Goal: Information Seeking & Learning: Understand process/instructions

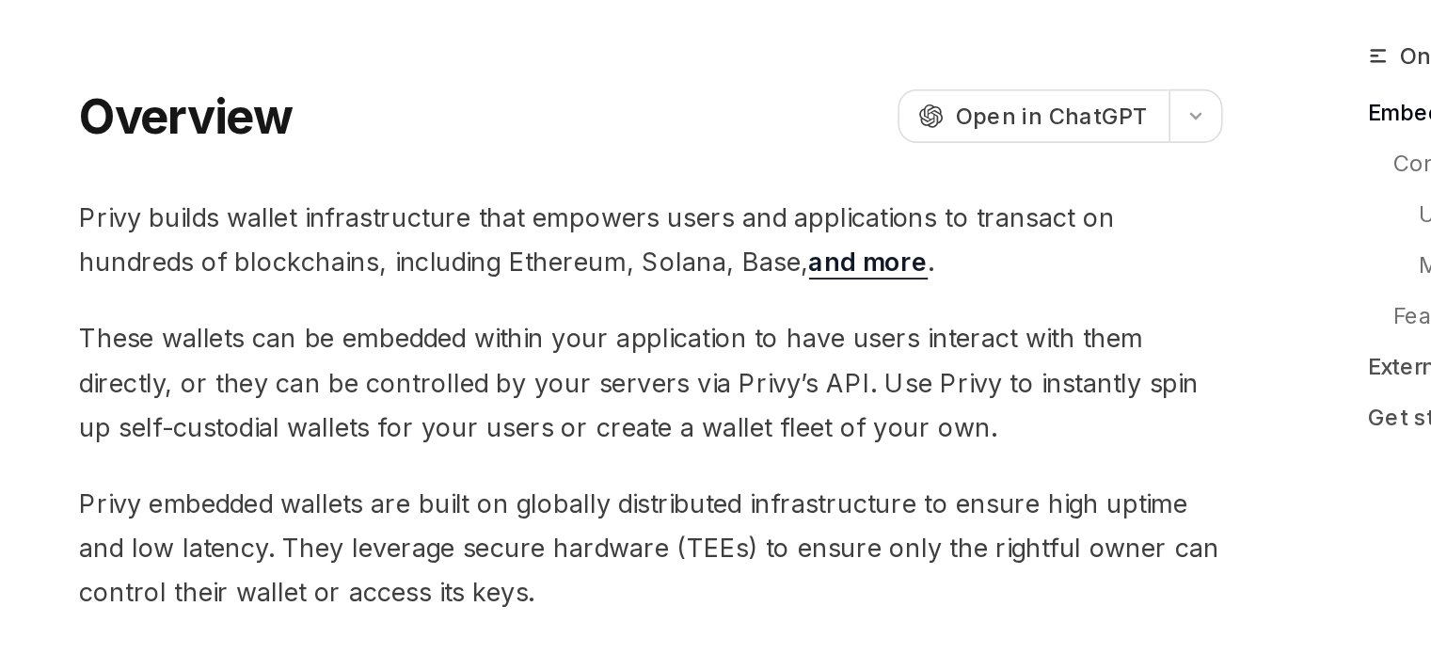
drag, startPoint x: 425, startPoint y: 232, endPoint x: 533, endPoint y: 241, distance: 108.5
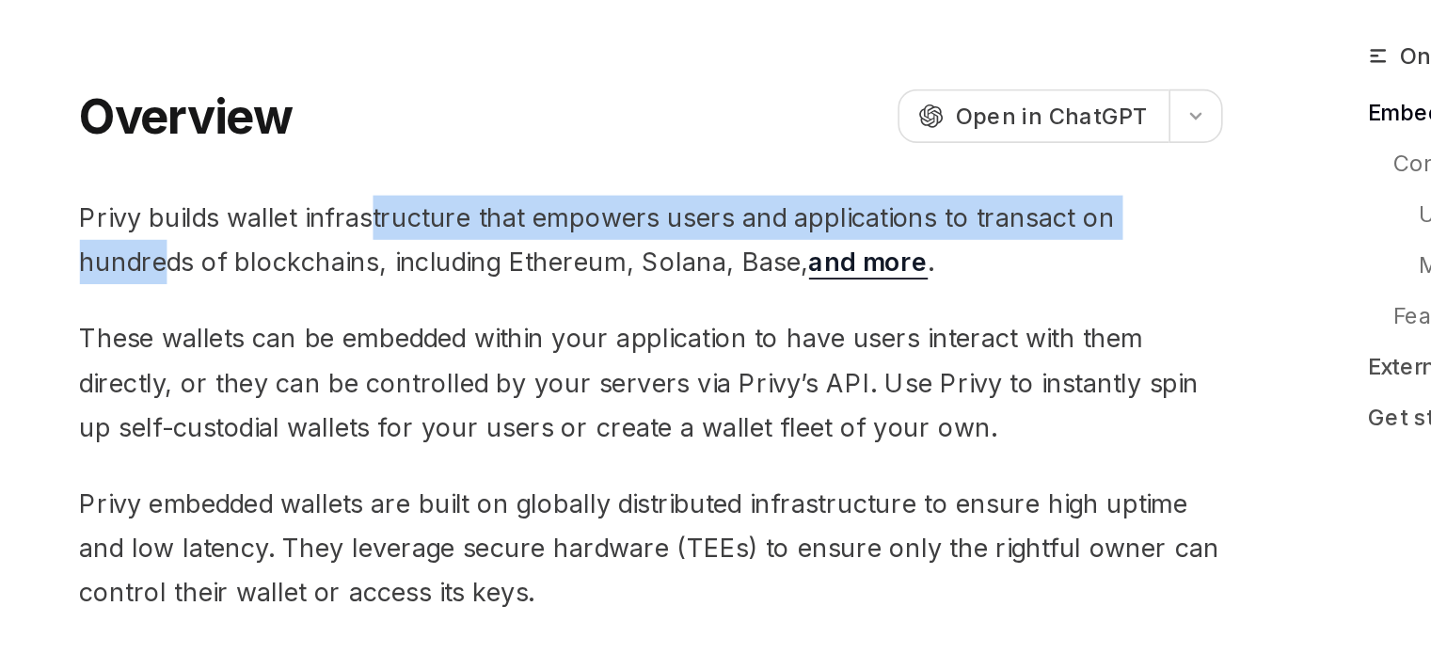
drag, startPoint x: 542, startPoint y: 244, endPoint x: 1022, endPoint y: 249, distance: 480.7
click at [1022, 249] on span "Privy builds wallet infrastructure that empowers users and applications to tran…" at bounding box center [704, 263] width 678 height 53
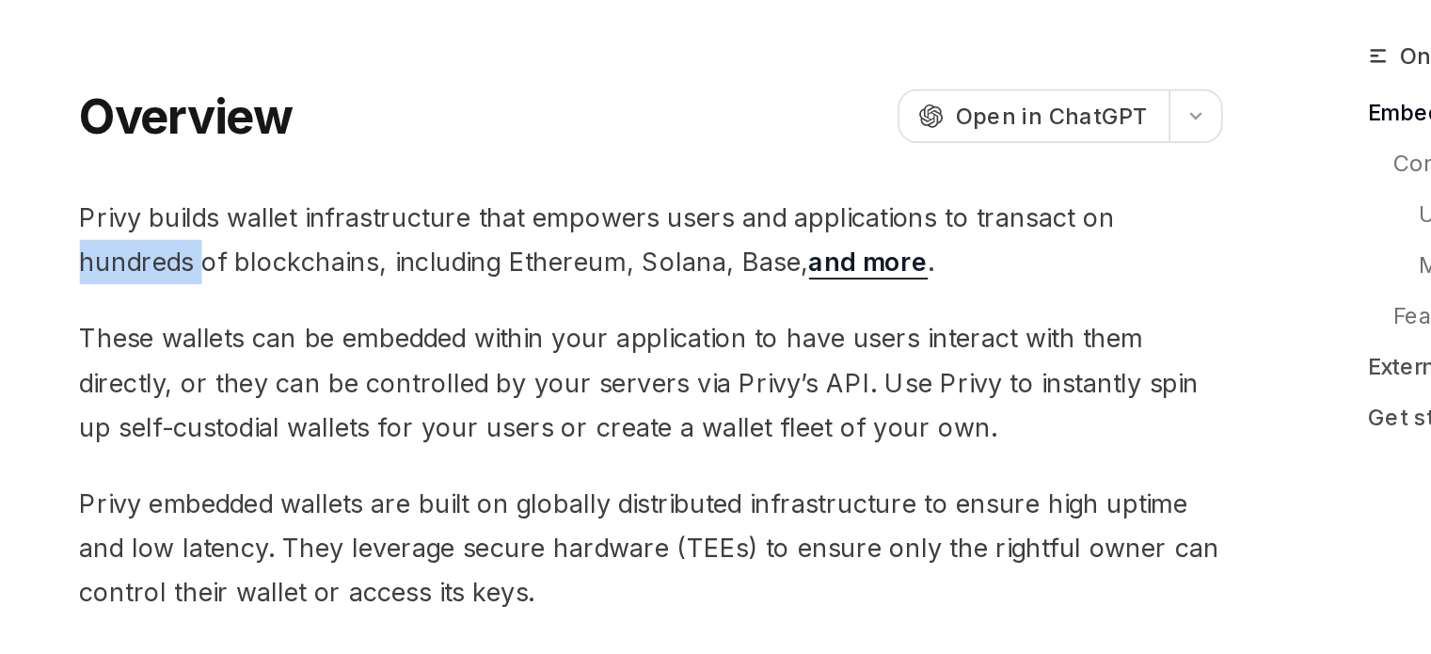
click at [1022, 249] on span "Privy builds wallet infrastructure that empowers users and applications to tran…" at bounding box center [704, 263] width 678 height 53
drag, startPoint x: 409, startPoint y: 281, endPoint x: 594, endPoint y: 286, distance: 185.4
click at [594, 286] on span "Privy builds wallet infrastructure that empowers users and applications to tran…" at bounding box center [704, 263] width 678 height 53
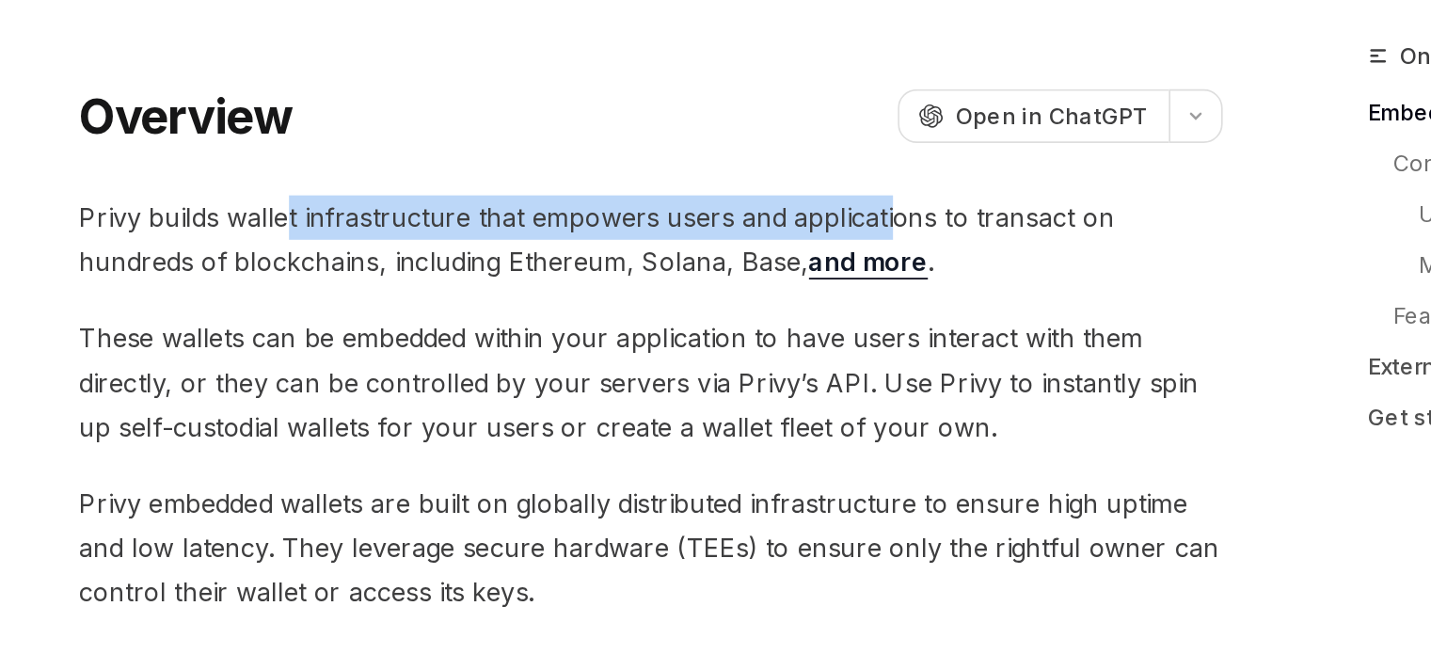
drag, startPoint x: 489, startPoint y: 250, endPoint x: 843, endPoint y: 248, distance: 353.7
click at [844, 248] on span "Privy builds wallet infrastructure that empowers users and applications to tran…" at bounding box center [704, 263] width 678 height 53
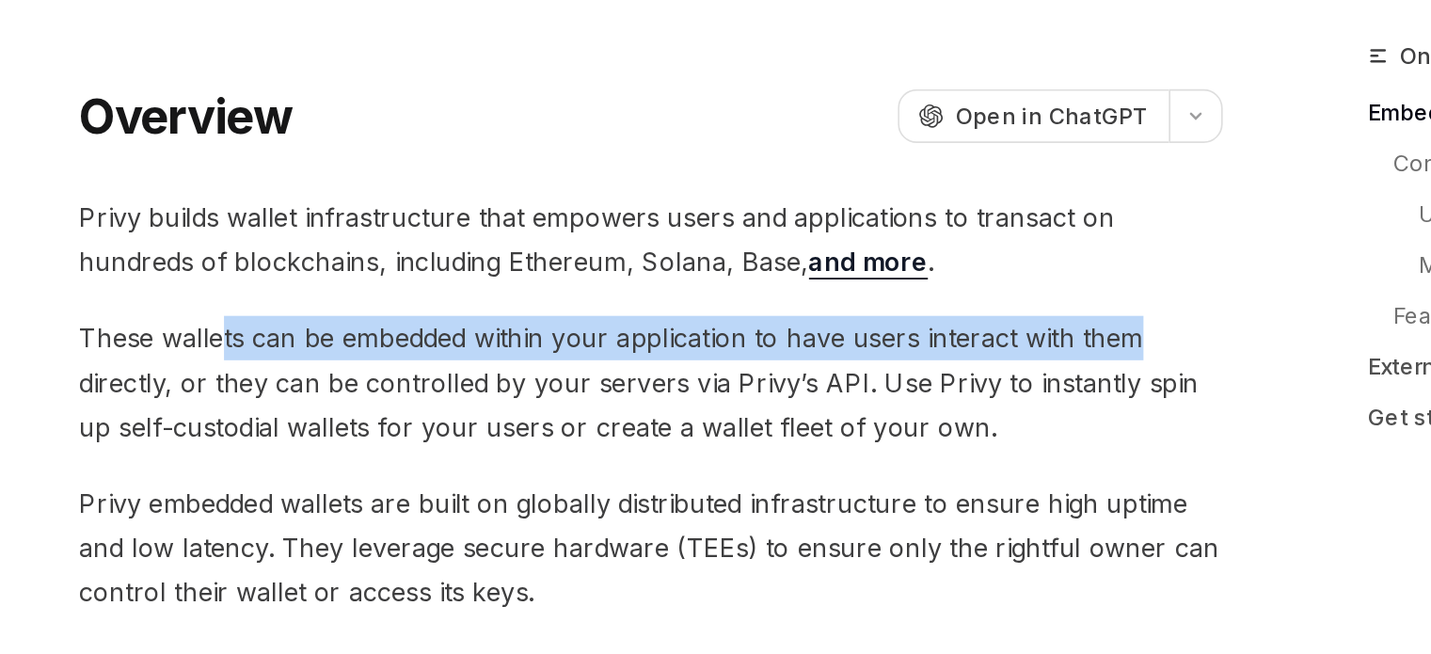
drag, startPoint x: 451, startPoint y: 330, endPoint x: 1040, endPoint y: 321, distance: 589.8
click at [1040, 321] on span "These wallets can be embedded within your application to have users interact wi…" at bounding box center [704, 348] width 678 height 79
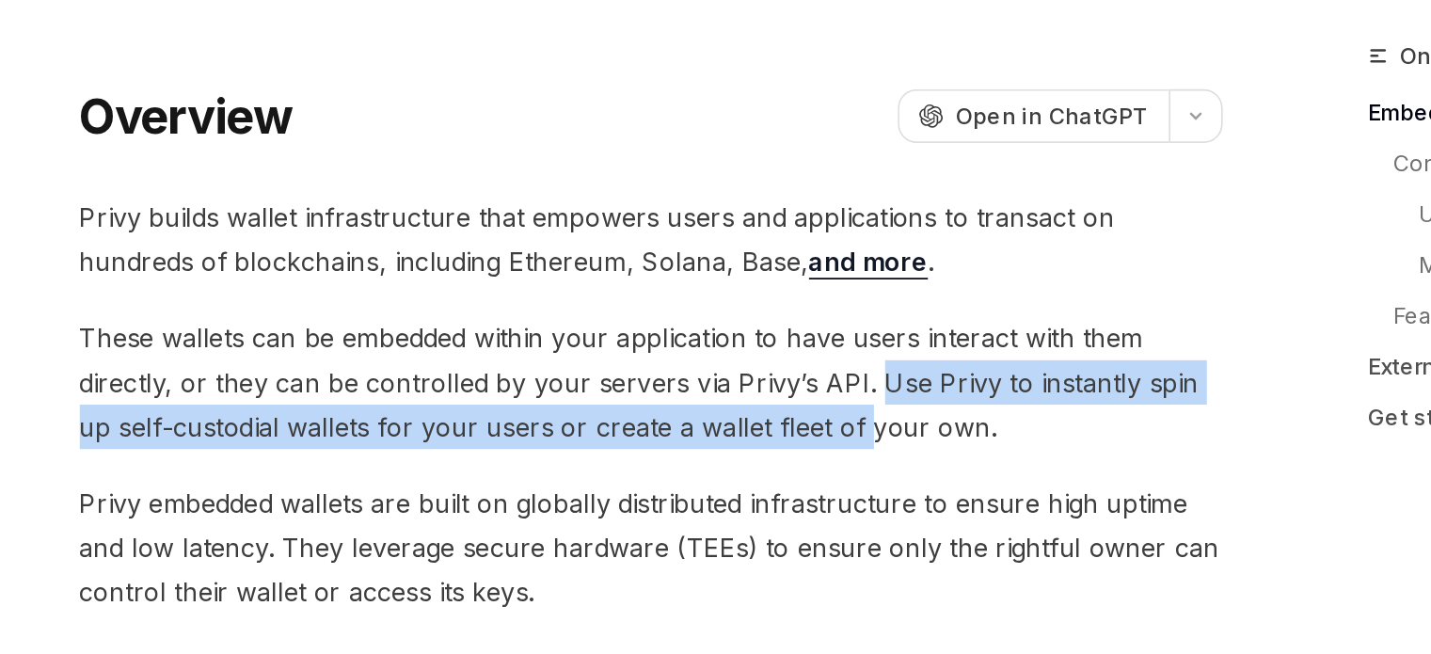
drag, startPoint x: 834, startPoint y: 353, endPoint x: 801, endPoint y: 366, distance: 35.5
click at [801, 366] on span "These wallets can be embedded within your application to have users interact wi…" at bounding box center [704, 348] width 678 height 79
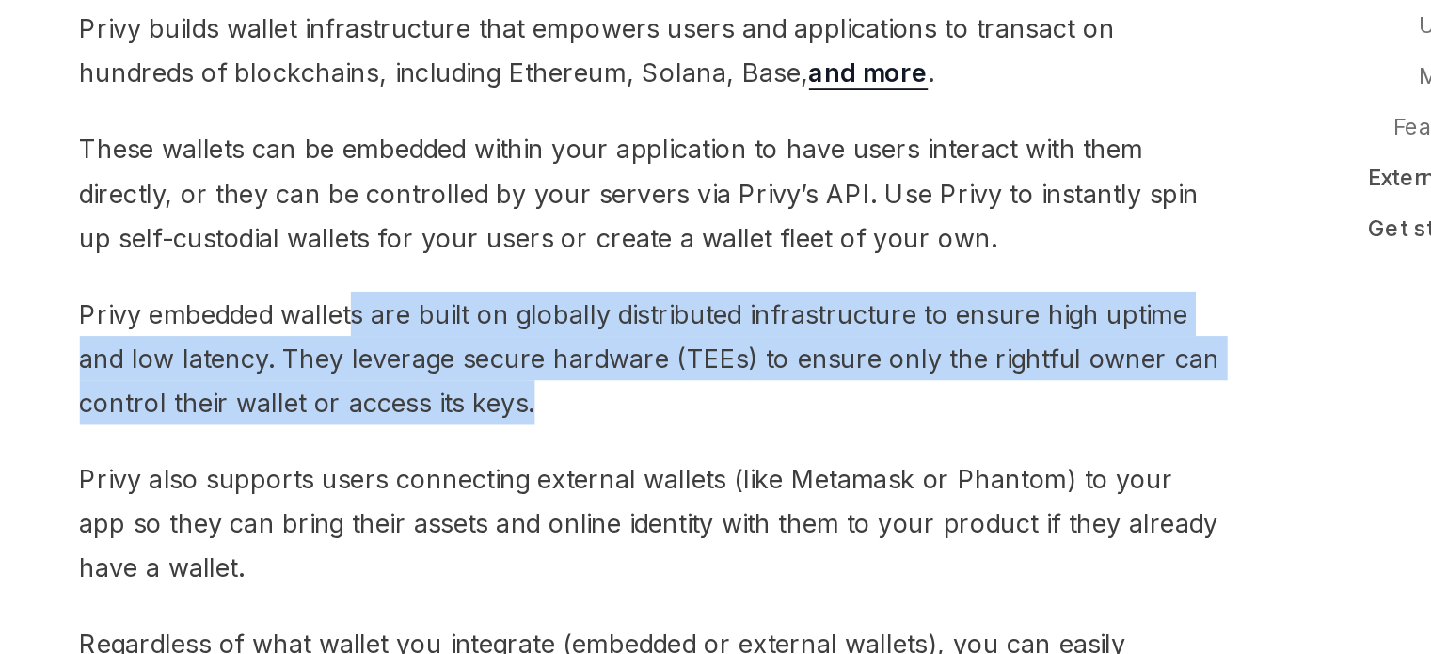
drag, startPoint x: 528, startPoint y: 428, endPoint x: 1065, endPoint y: 480, distance: 539.6
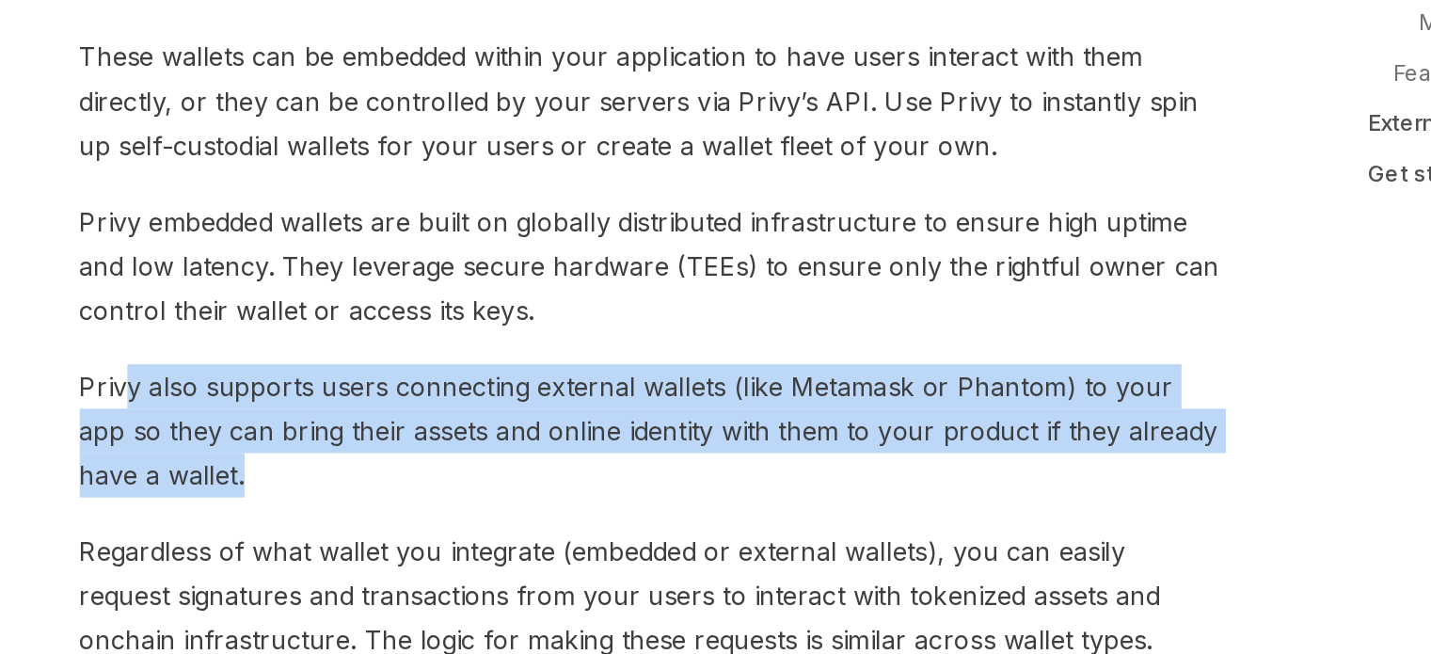
drag, startPoint x: 389, startPoint y: 495, endPoint x: 862, endPoint y: 536, distance: 474.0
click at [862, 536] on span "Privy also supports users connecting external wallets (like Metamask or Phantom…" at bounding box center [704, 521] width 678 height 79
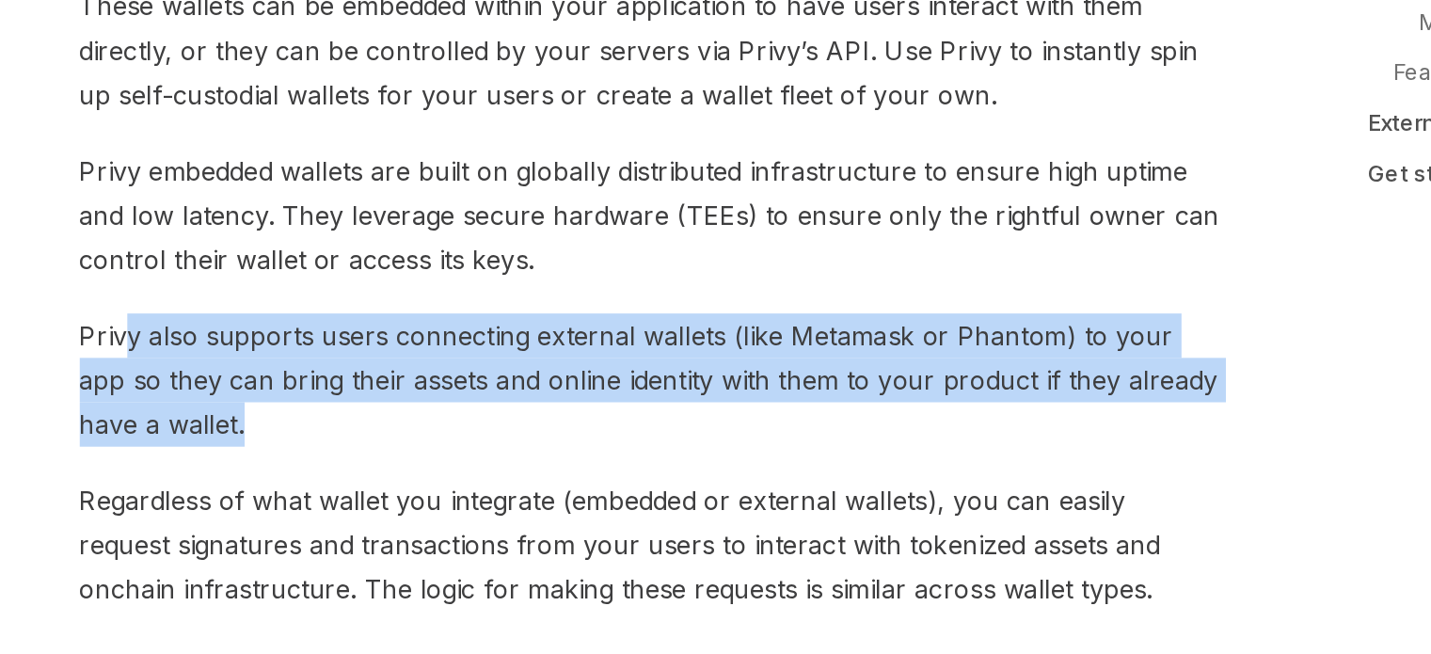
scroll to position [135, 0]
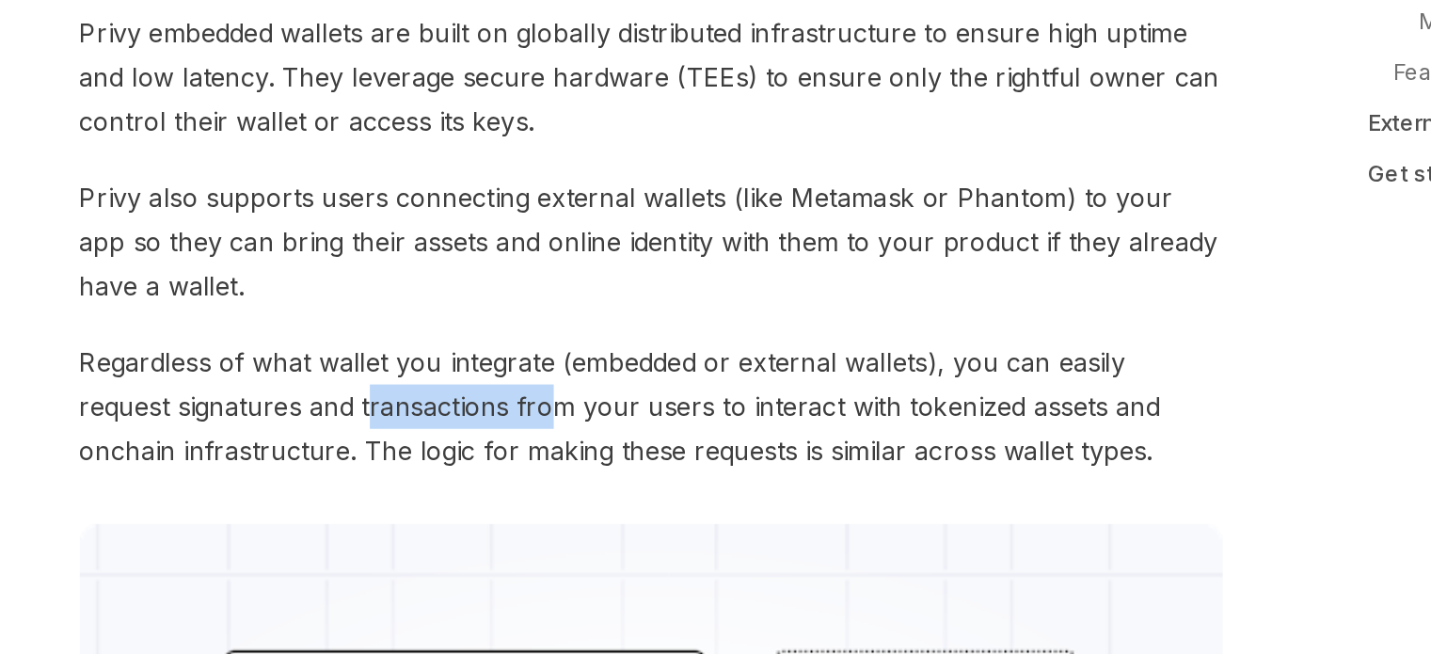
drag, startPoint x: 481, startPoint y: 515, endPoint x: 585, endPoint y: 514, distance: 104.4
click at [583, 514] on span "Regardless of what wallet you integrate (embedded or external wallets), you can…" at bounding box center [704, 506] width 678 height 79
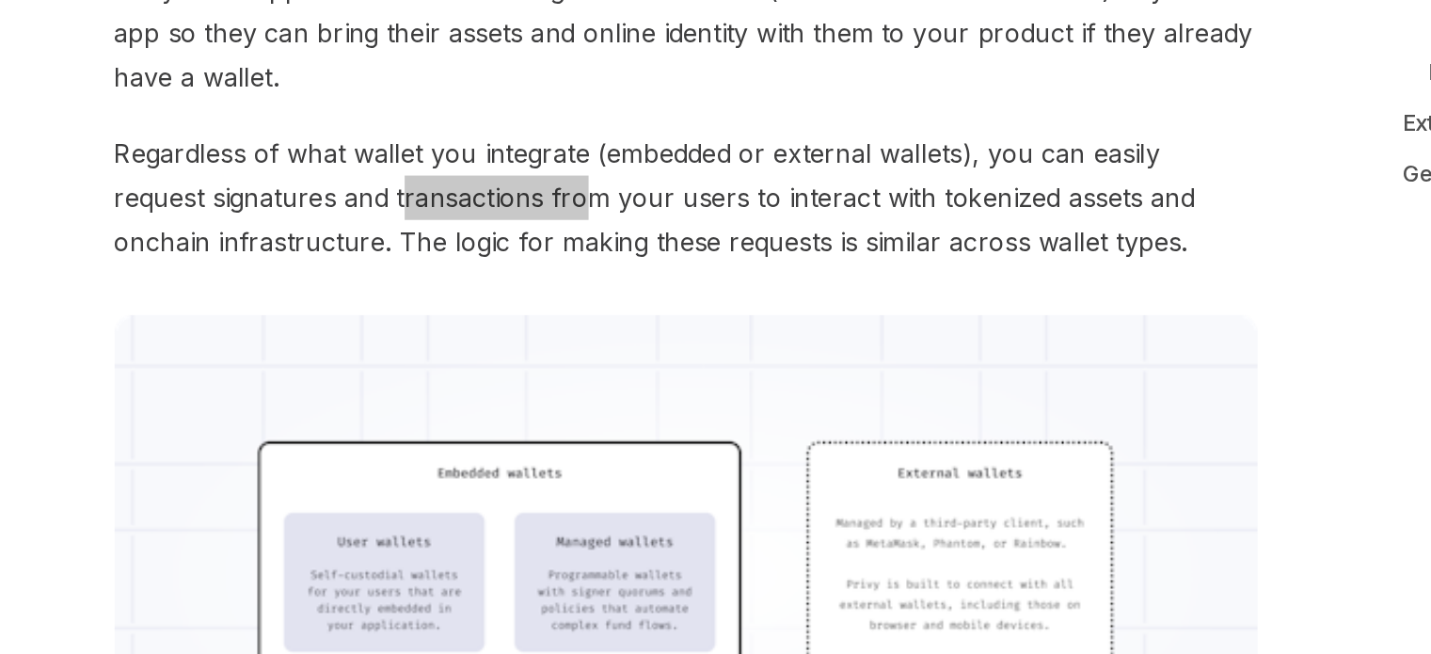
scroll to position [262, 0]
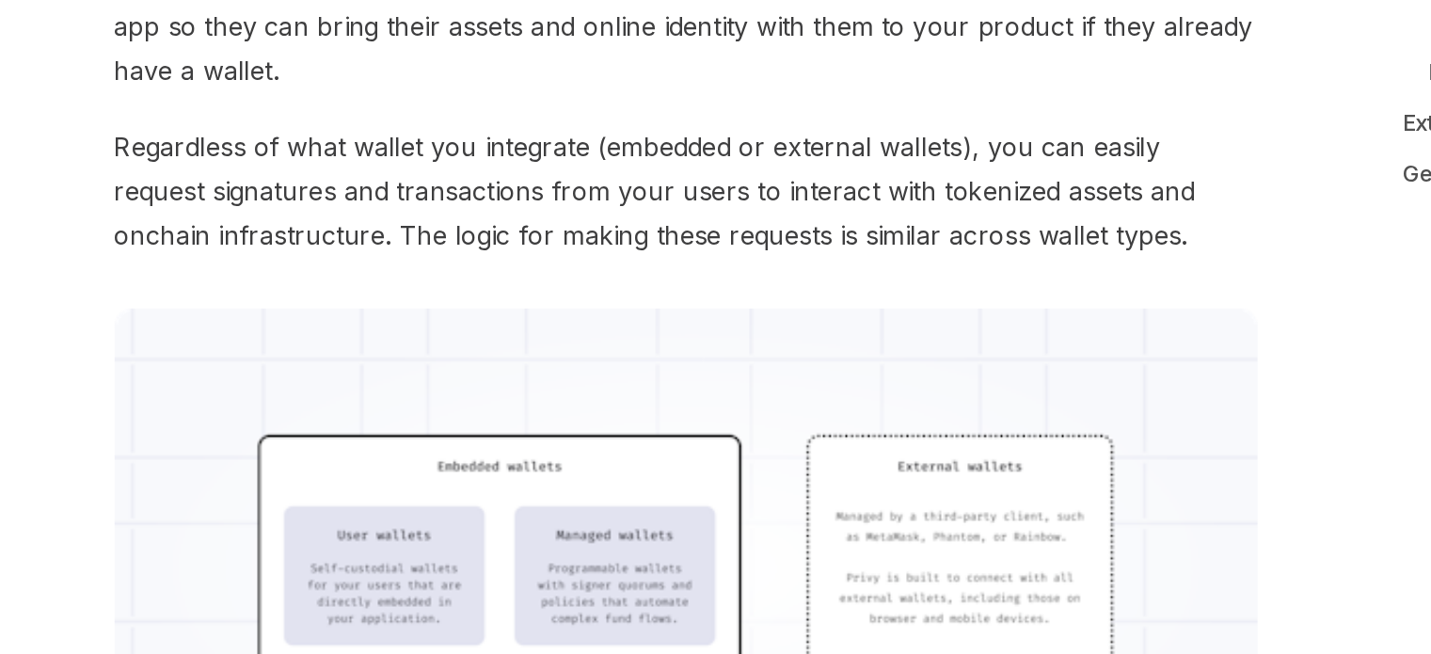
click at [594, 300] on span "Privy also supports users connecting external wallets (like Metamask or Phantom…" at bounding box center [704, 281] width 678 height 79
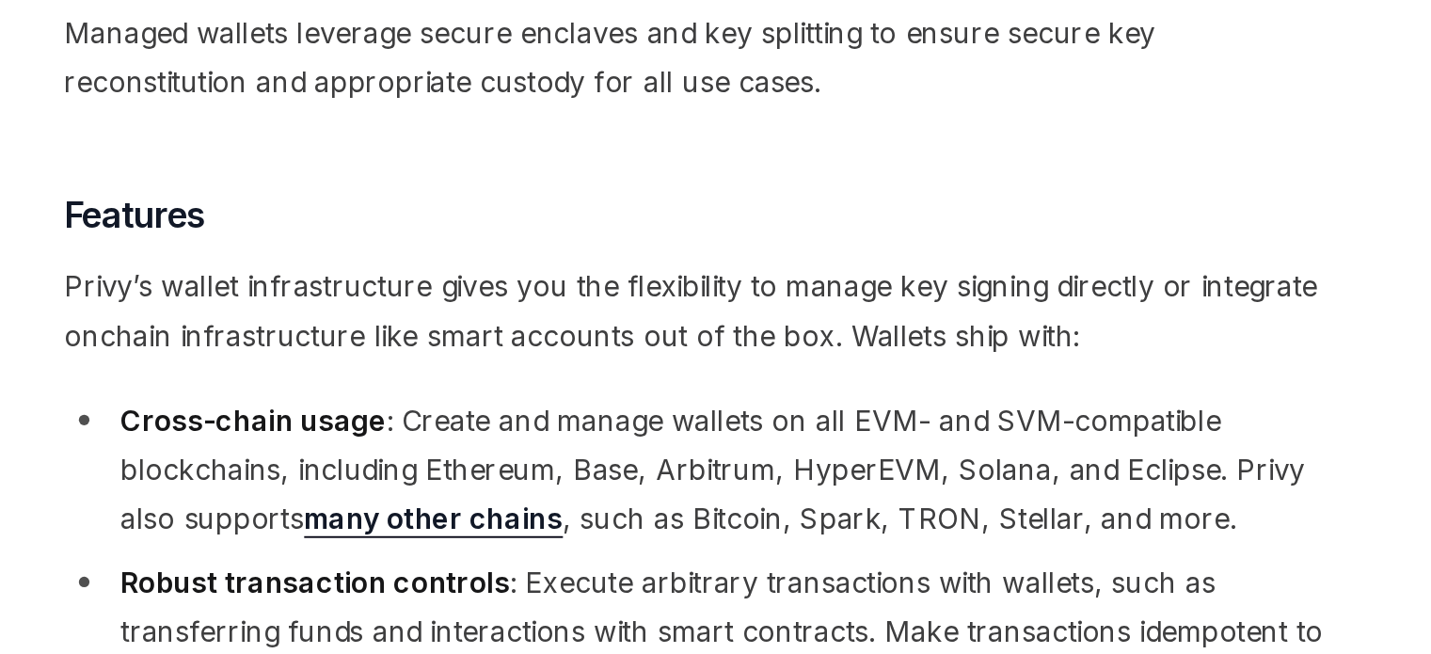
scroll to position [1830, 0]
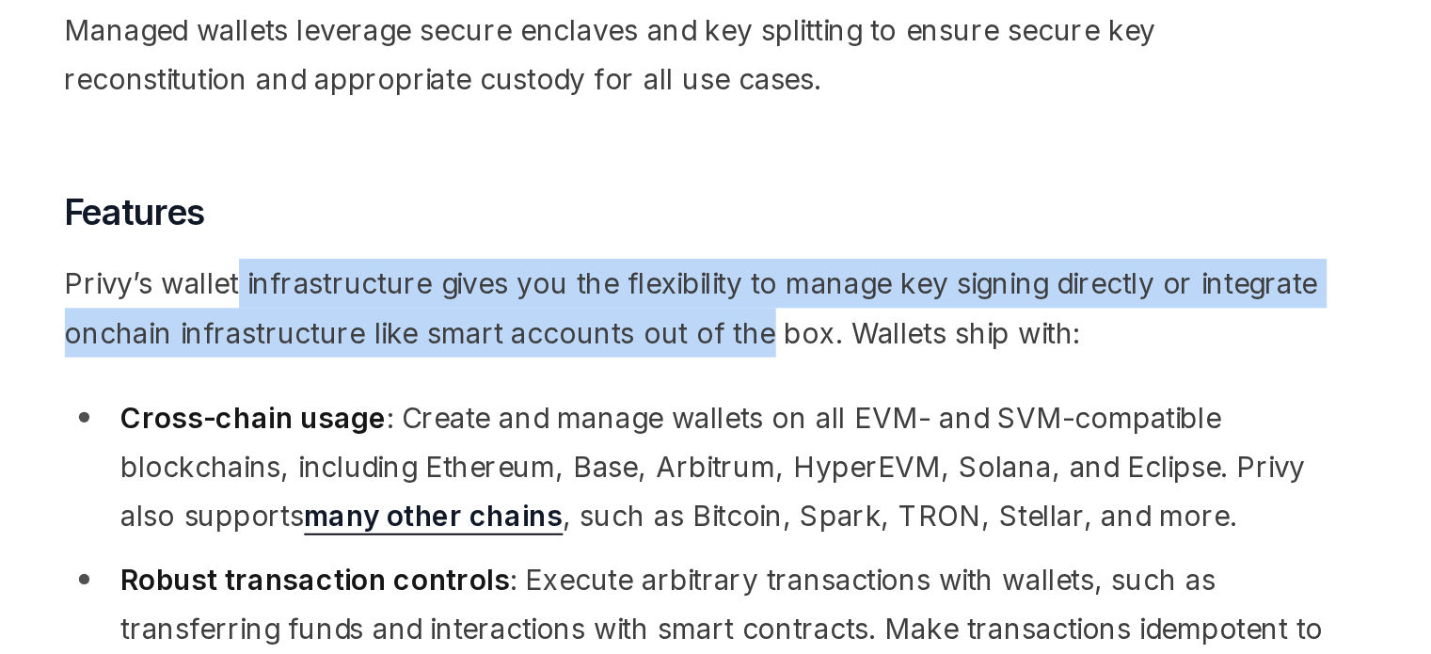
drag, startPoint x: 456, startPoint y: 386, endPoint x: 736, endPoint y: 390, distance: 279.4
click at [736, 442] on span "Privy’s wallet infrastructure gives you the flexibility to manage key signing d…" at bounding box center [704, 468] width 678 height 53
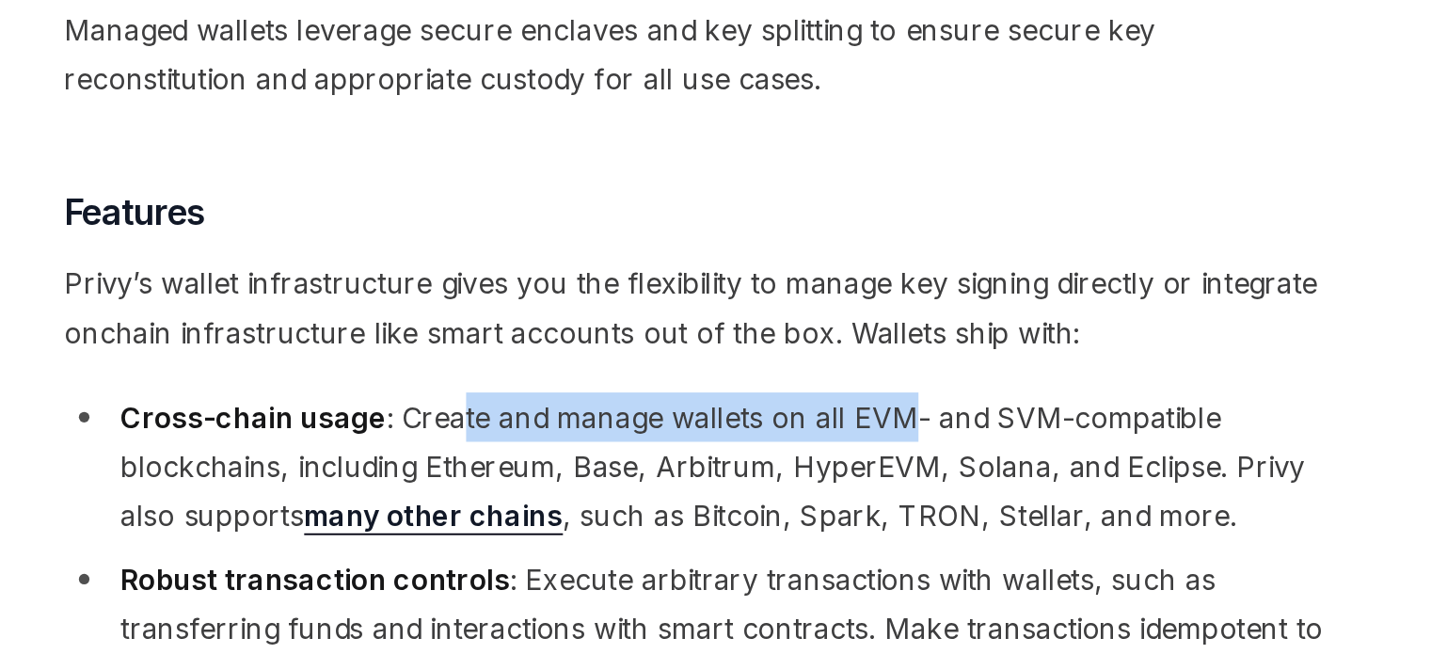
drag, startPoint x: 573, startPoint y: 442, endPoint x: 815, endPoint y: 449, distance: 241.8
click at [815, 514] on li "Cross-chain usage : Create and manage wallets on all EVM- and SVM-compatible bl…" at bounding box center [704, 553] width 678 height 79
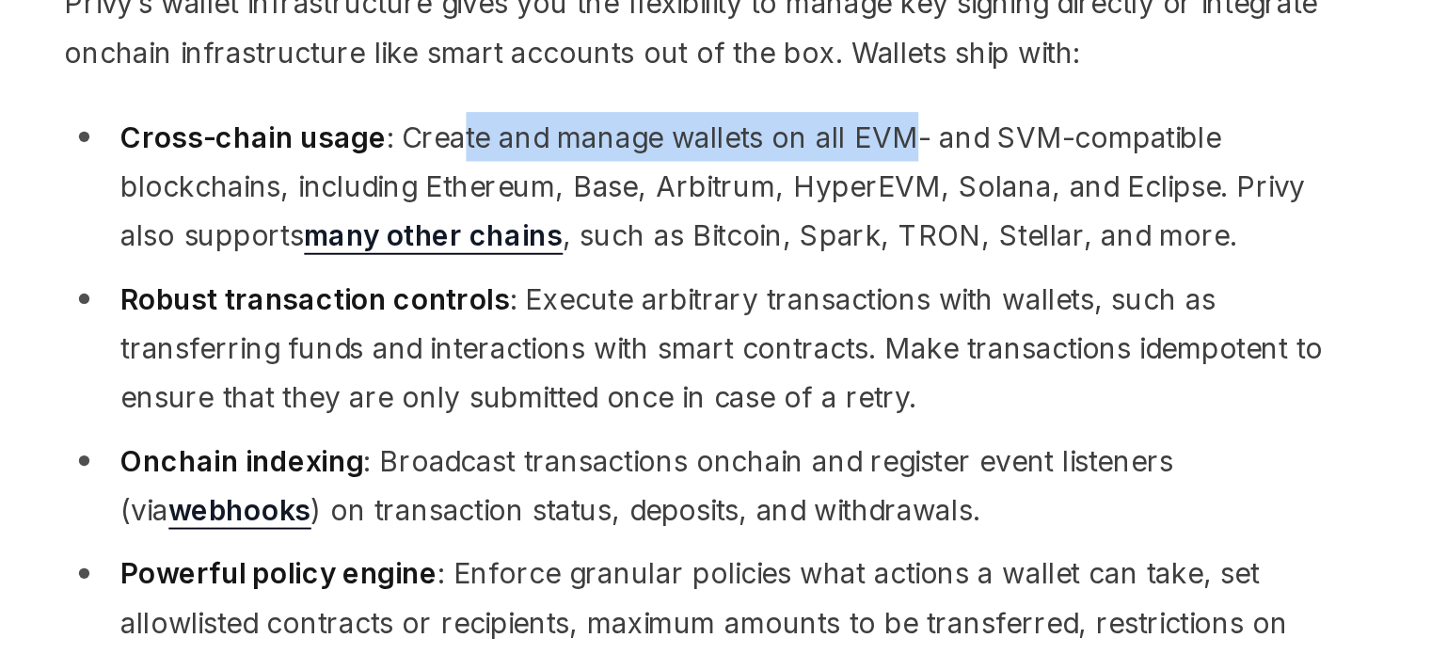
scroll to position [1982, 0]
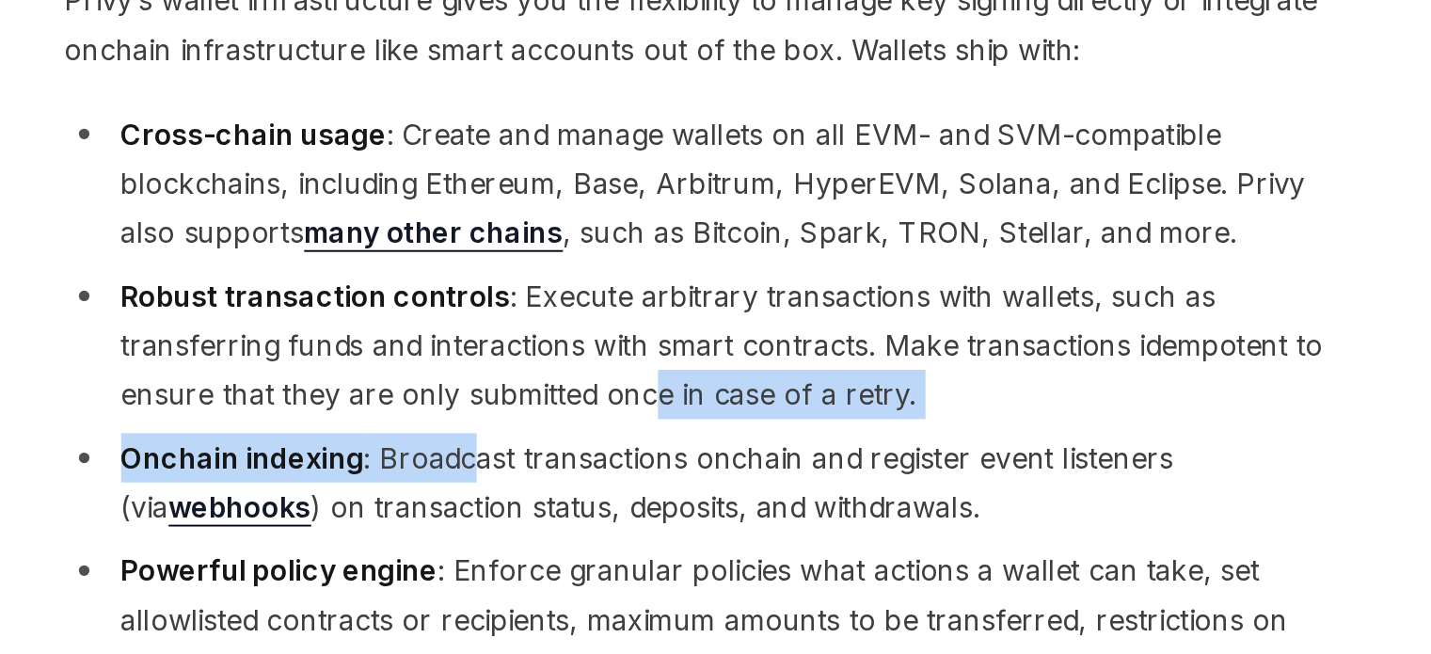
drag, startPoint x: 606, startPoint y: 447, endPoint x: 688, endPoint y: 446, distance: 82.8
click at [685, 446] on ul "Cross-chain usage : Create and manage wallets on all EVM- and SVM-compatible bl…" at bounding box center [704, 635] width 678 height 546
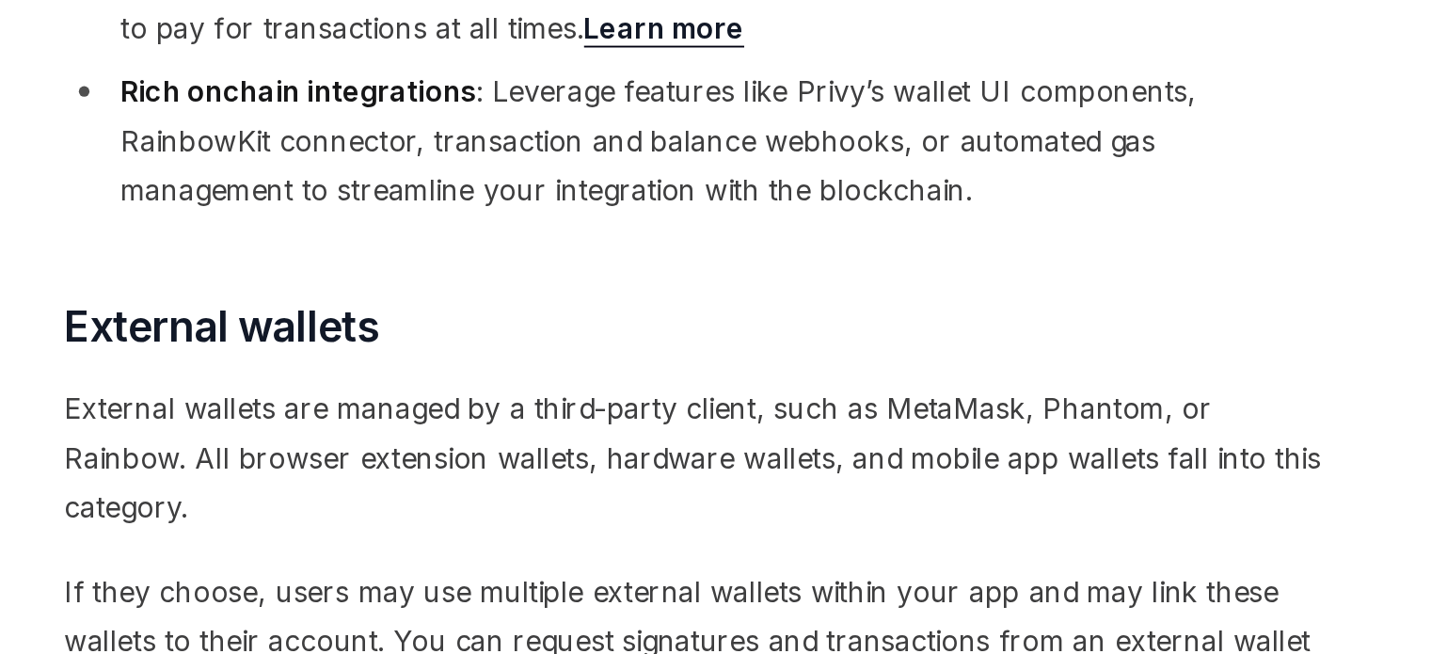
scroll to position [2484, 0]
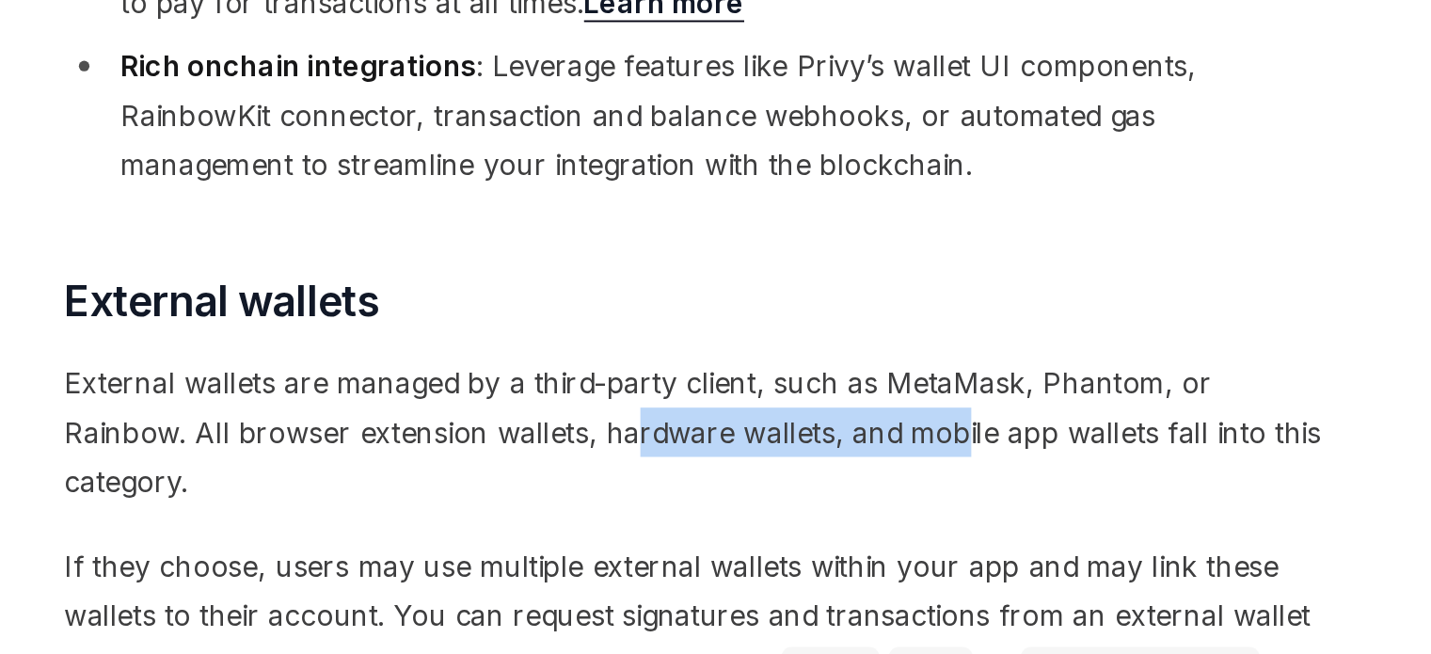
drag, startPoint x: 680, startPoint y: 451, endPoint x: 768, endPoint y: 451, distance: 88.4
click at [768, 496] on span "External wallets are managed by a third-party client, such as MetaMask, Phantom…" at bounding box center [704, 535] width 678 height 79
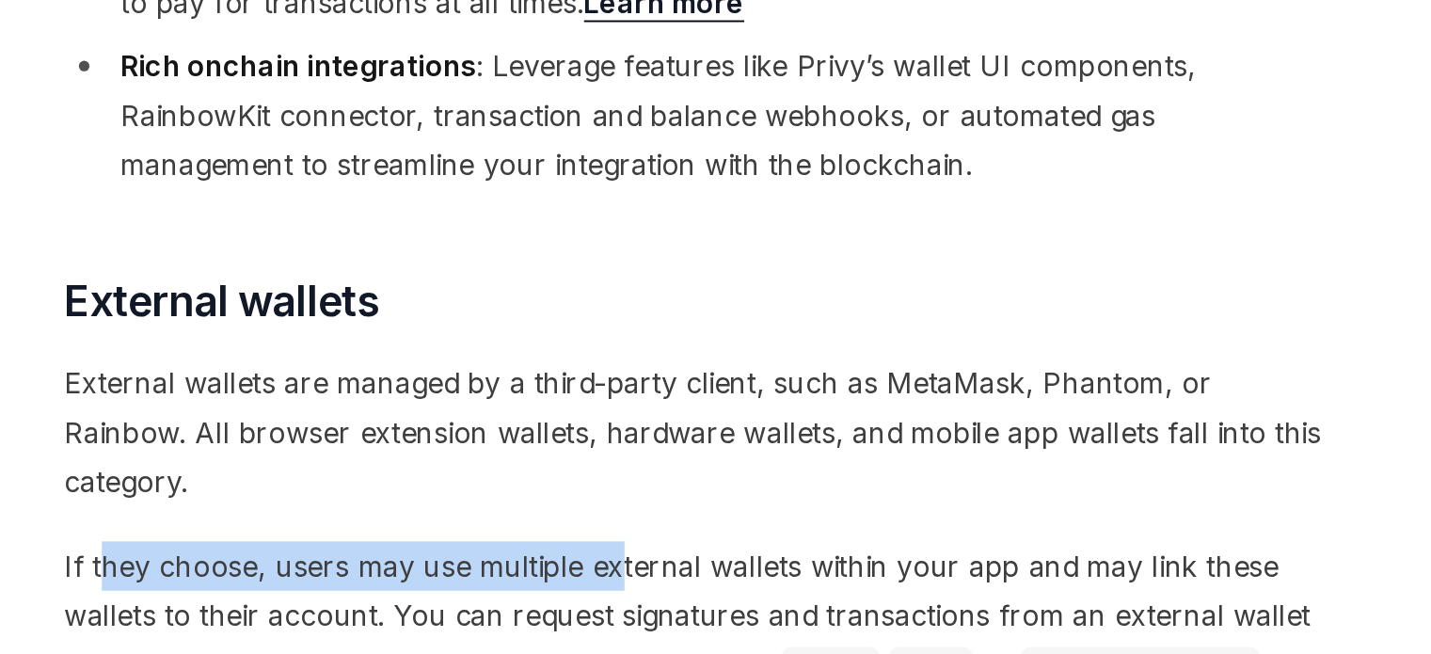
drag, startPoint x: 382, startPoint y: 503, endPoint x: 656, endPoint y: 499, distance: 273.7
click at [656, 594] on span "If they choose, users may use multiple external wallets within your app and may…" at bounding box center [704, 633] width 678 height 79
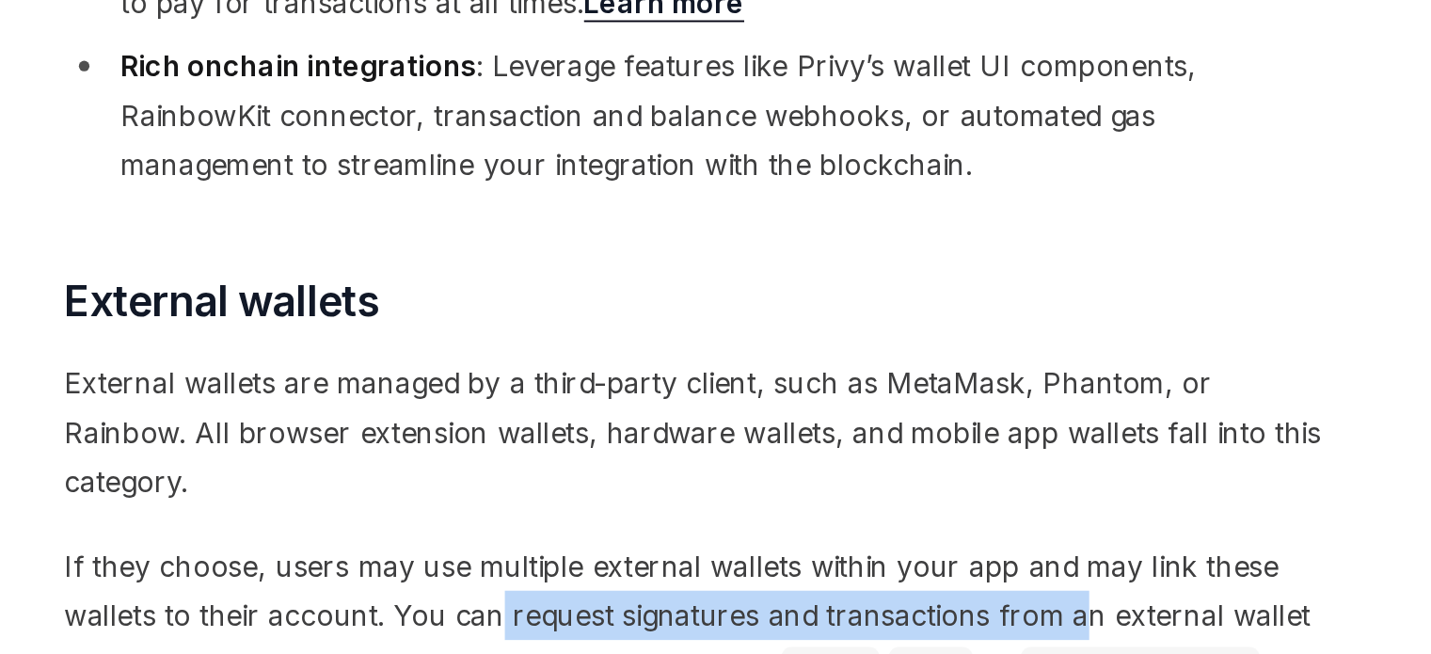
drag, startPoint x: 597, startPoint y: 528, endPoint x: 783, endPoint y: 532, distance: 185.4
click at [903, 594] on span "If they choose, users may use multiple external wallets within your app and may…" at bounding box center [704, 633] width 678 height 79
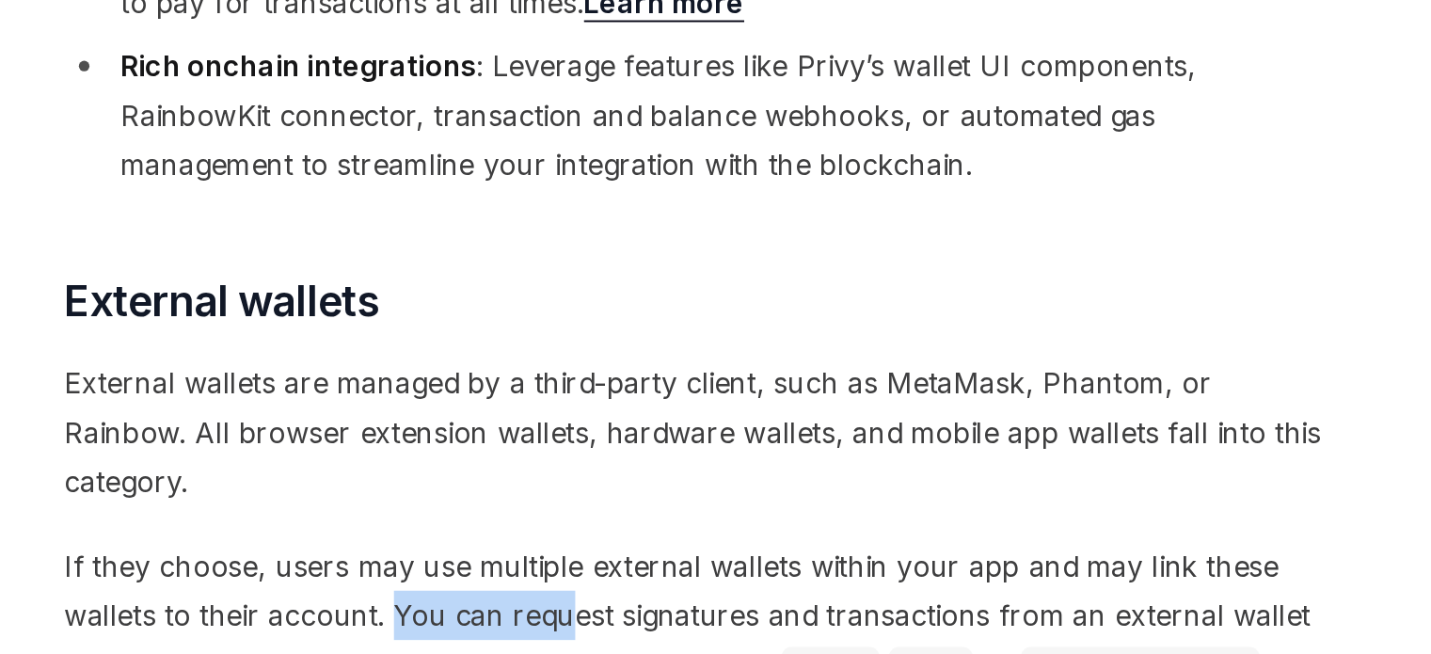
drag, startPoint x: 541, startPoint y: 536, endPoint x: 636, endPoint y: 536, distance: 95.0
click at [636, 594] on span "If they choose, users may use multiple external wallets within your app and may…" at bounding box center [704, 633] width 678 height 79
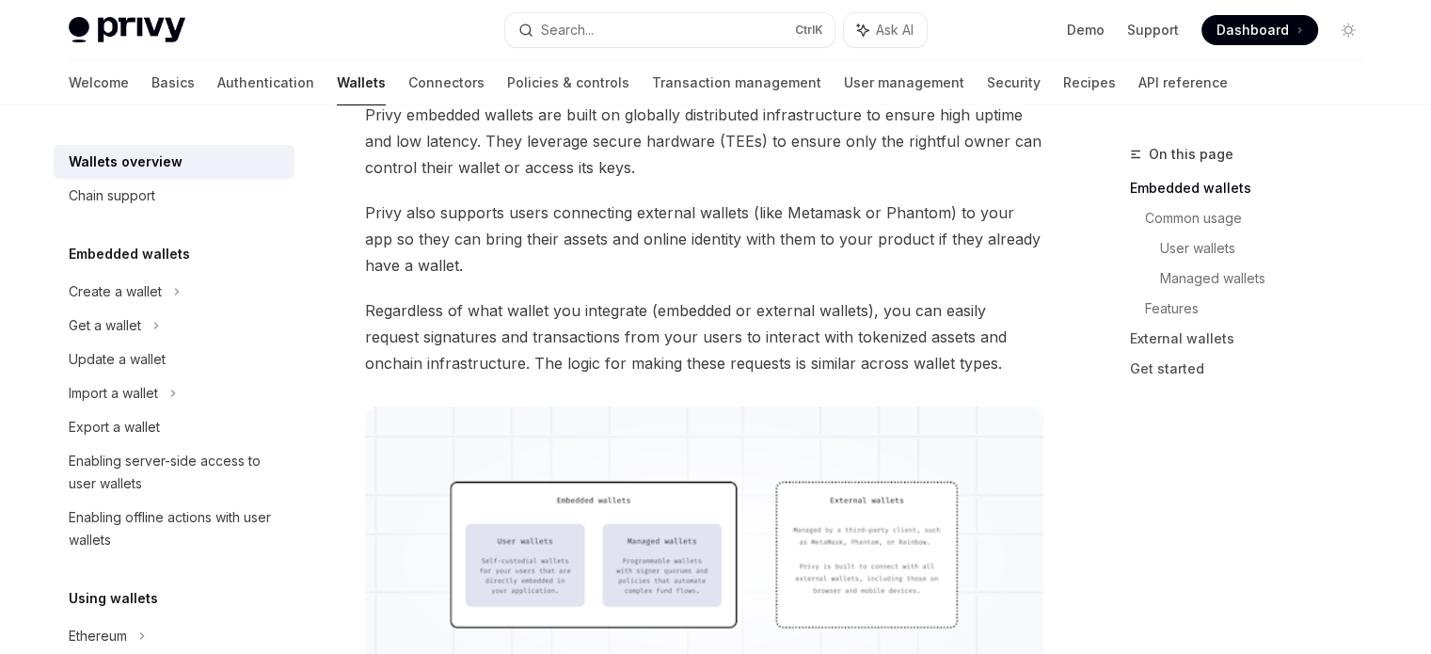
scroll to position [2784, 0]
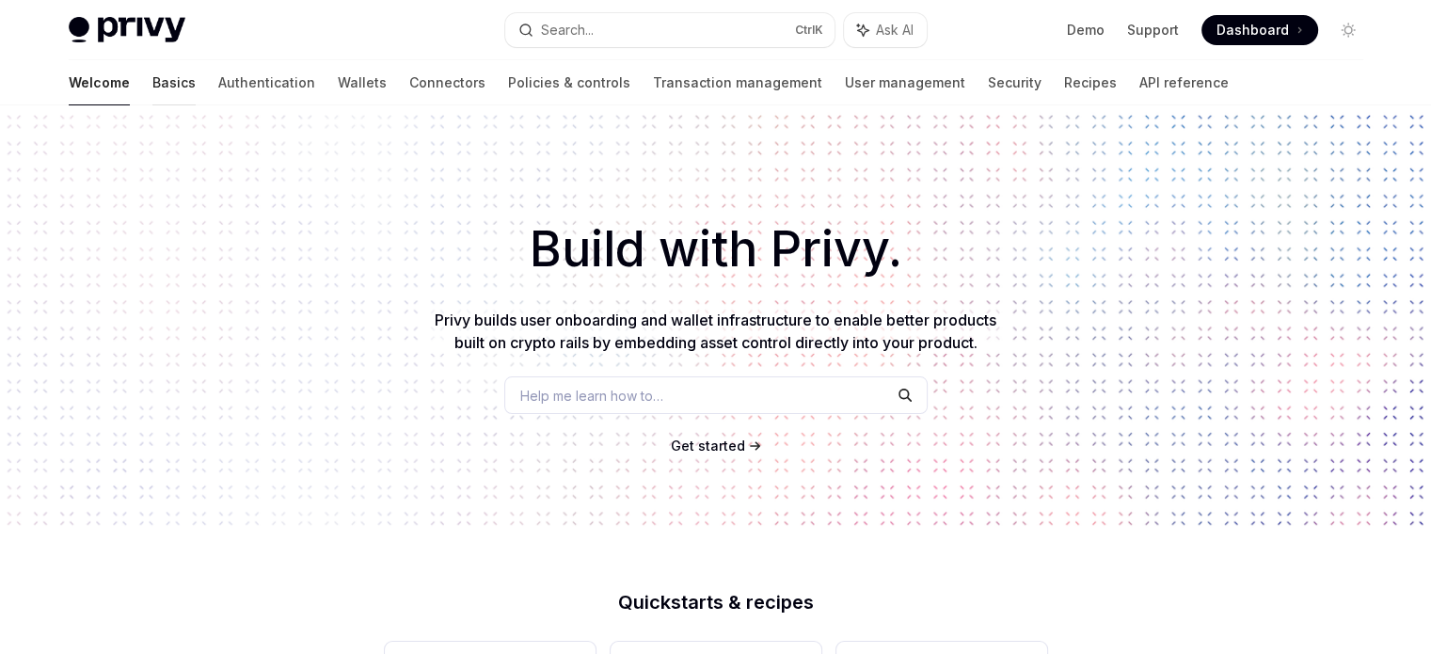
click at [152, 82] on link "Basics" at bounding box center [173, 82] width 43 height 45
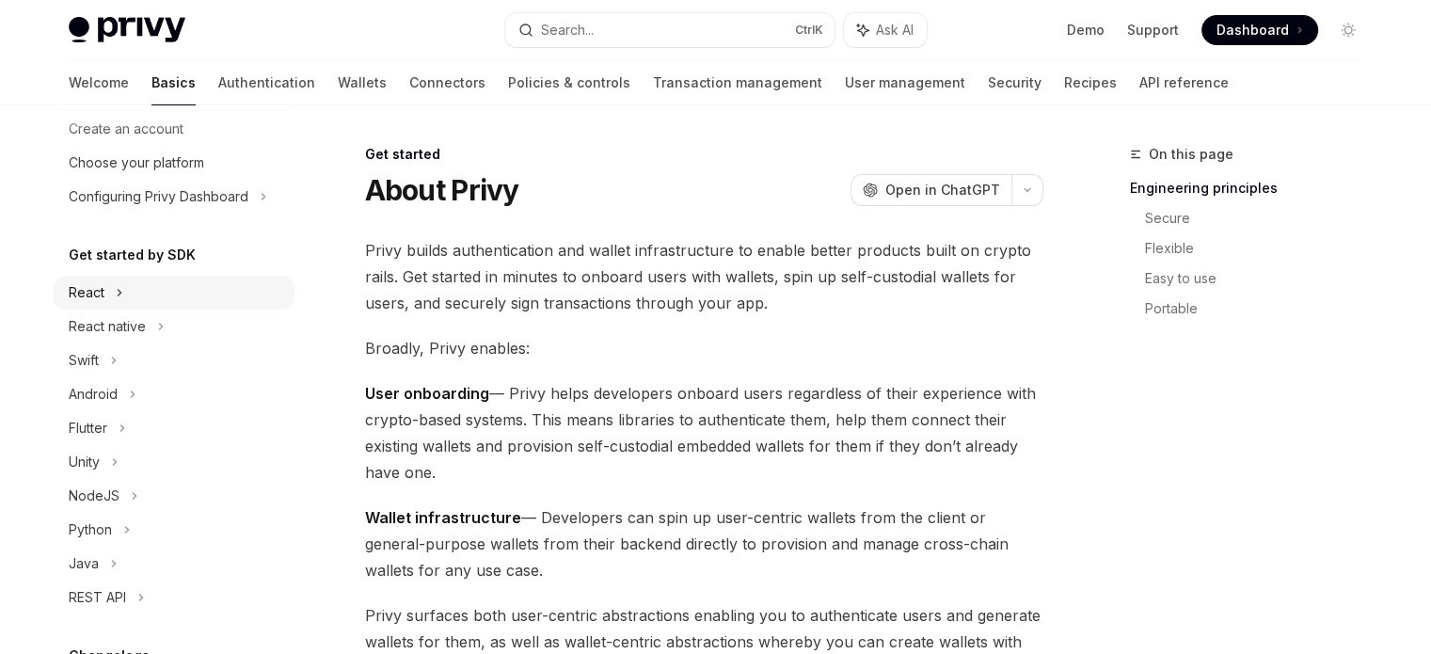
scroll to position [94, 0]
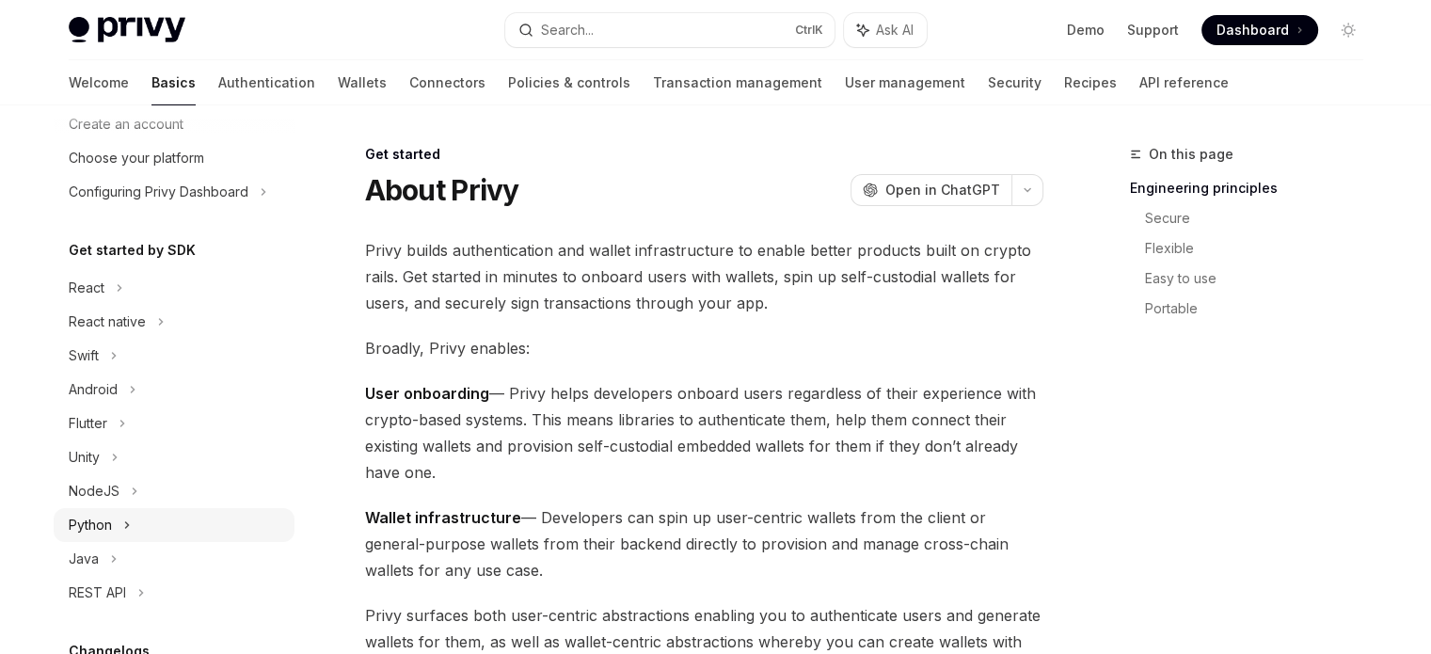
click at [162, 534] on div "Python" at bounding box center [174, 525] width 241 height 34
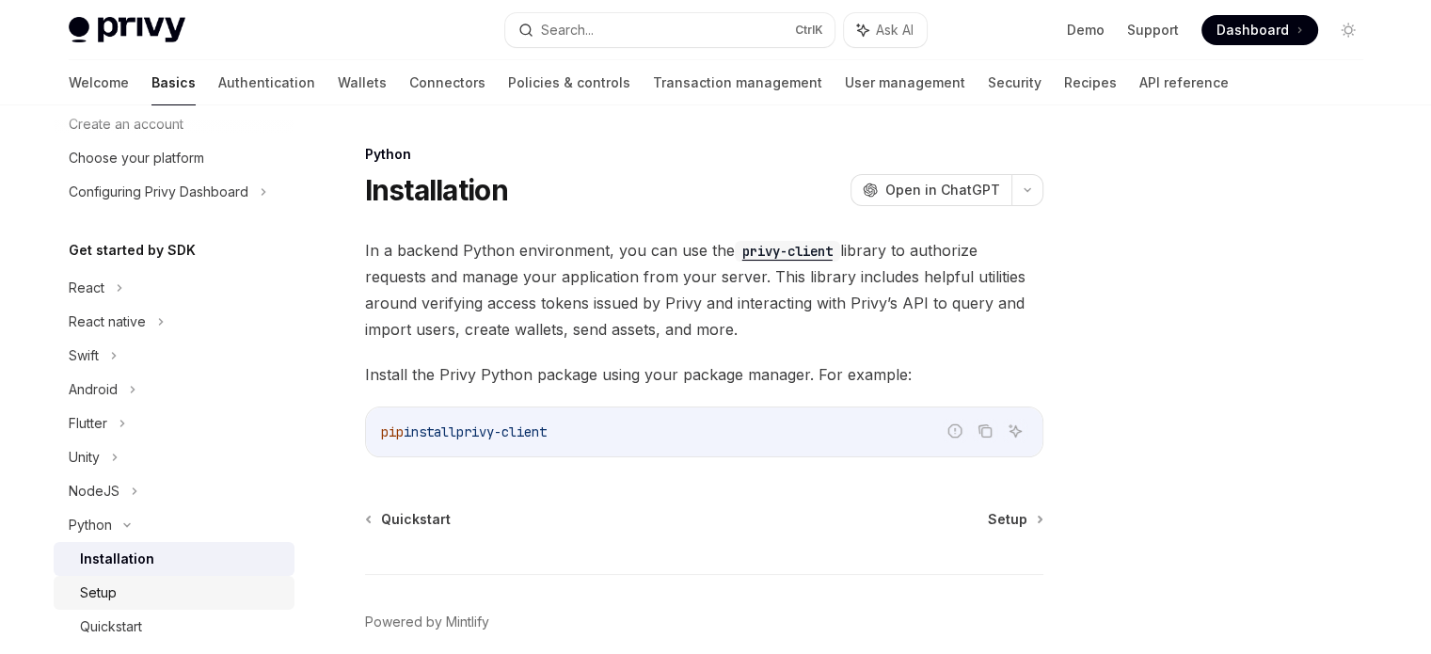
click at [174, 585] on div "Setup" at bounding box center [181, 592] width 203 height 23
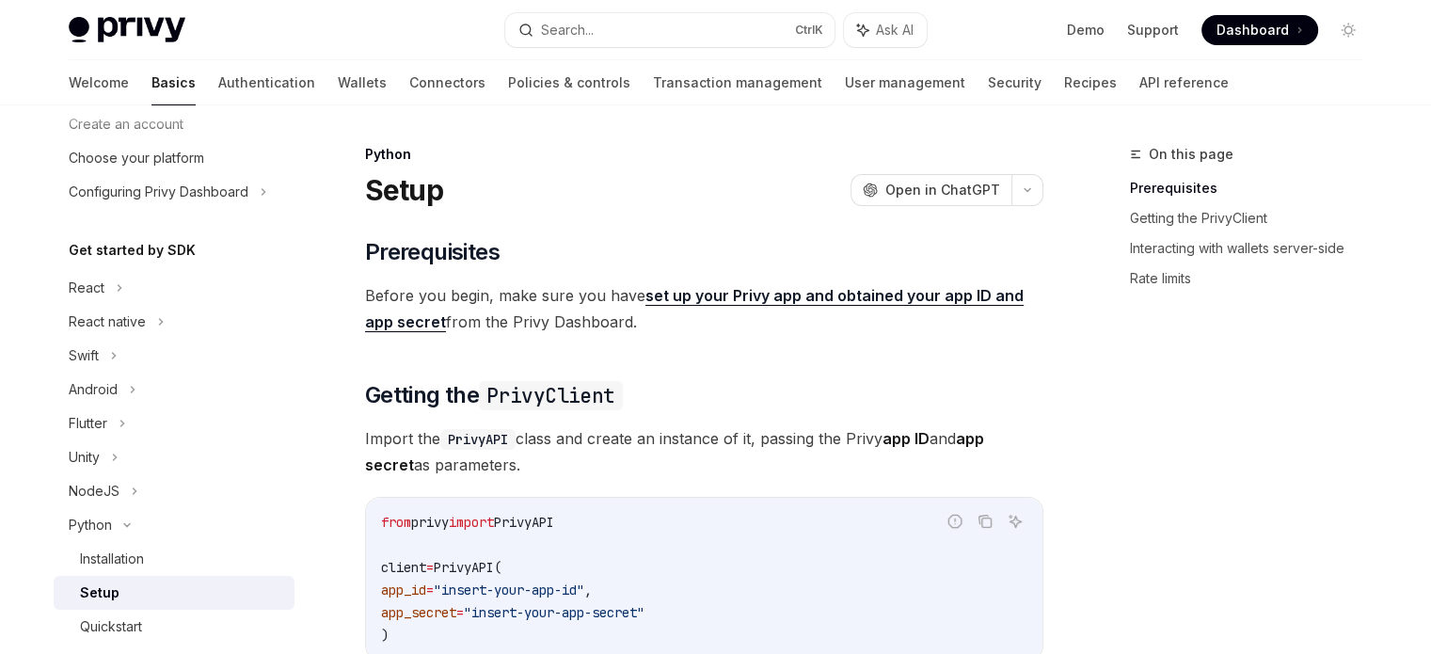
click at [180, 606] on link "Setup" at bounding box center [174, 593] width 241 height 34
type textarea "*"
